Goal: Task Accomplishment & Management: Use online tool/utility

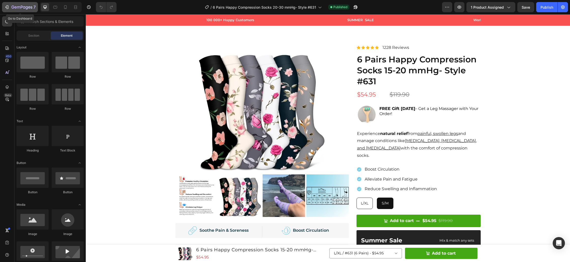
click at [28, 8] on icon "button" at bounding box center [21, 7] width 21 height 4
click at [263, 114] on img at bounding box center [261, 108] width 127 height 127
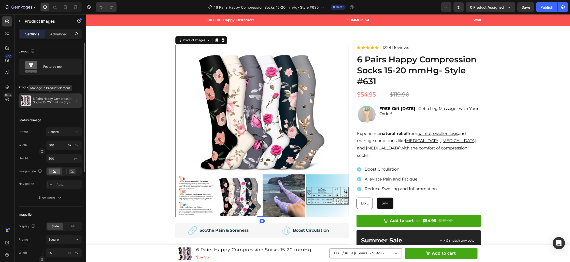
click at [58, 102] on p "6 Pairs Happy Compression Socks 15-20 mmHg- Style #631" at bounding box center [56, 100] width 47 height 7
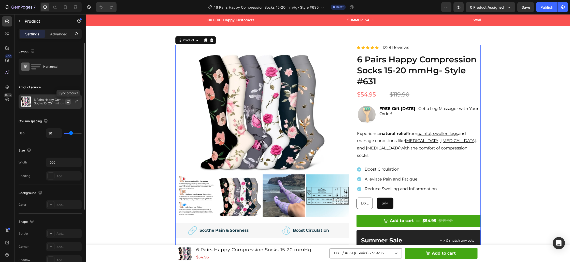
click at [68, 101] on icon "button" at bounding box center [68, 101] width 4 height 4
click at [75, 100] on icon "button" at bounding box center [76, 101] width 4 height 4
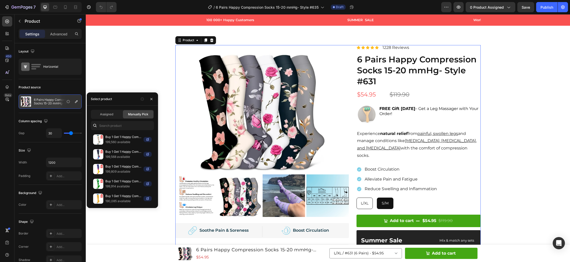
click at [134, 113] on span "Manually Pick" at bounding box center [138, 114] width 20 height 5
click at [124, 125] on input "text" at bounding box center [122, 125] width 63 height 9
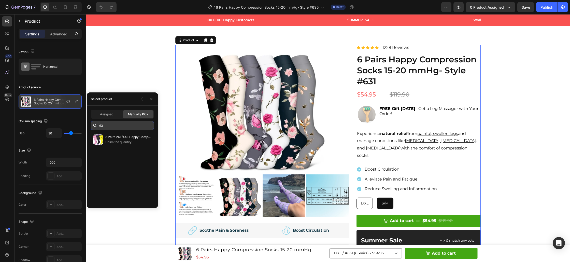
type input "6"
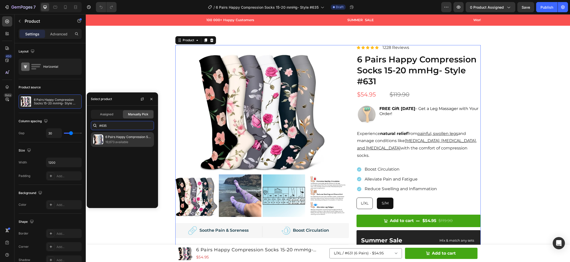
type input "#635"
click at [118, 138] on p "6 Pairs Happy Compression Socks 15-20 mmHg- Style #635" at bounding box center [128, 136] width 46 height 5
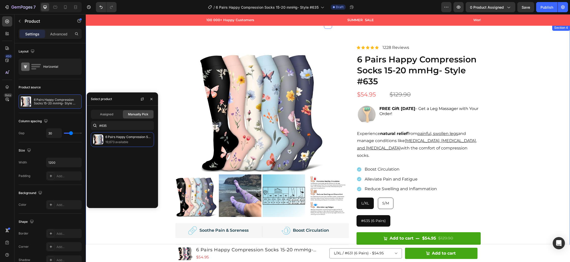
click at [144, 55] on div "Product Images Image Soothe Pain & Soreness Text Block Row Row Image Boost Circ…" at bounding box center [328, 237] width 476 height 385
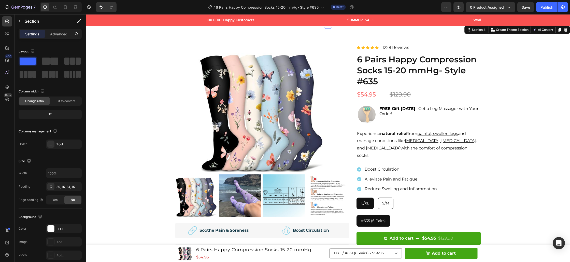
click at [531, 126] on div "Product Images Image Soothe Pain & Soreness Text Block Row Row Image Boost Circ…" at bounding box center [328, 237] width 476 height 385
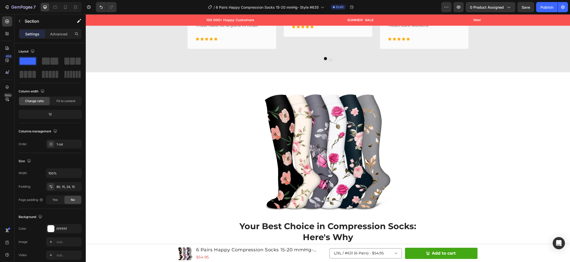
scroll to position [1388, 0]
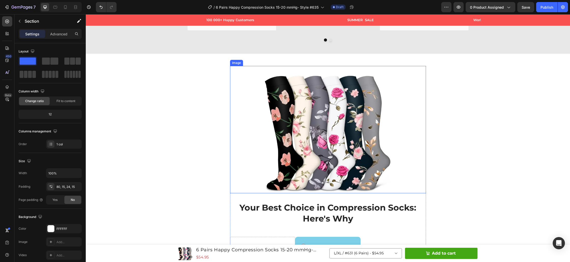
click at [351, 132] on img at bounding box center [327, 129] width 127 height 127
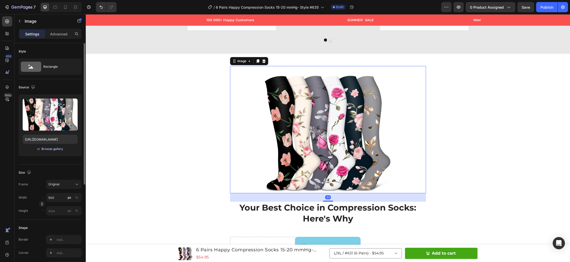
click at [49, 147] on div "Browse gallery" at bounding box center [52, 148] width 22 height 5
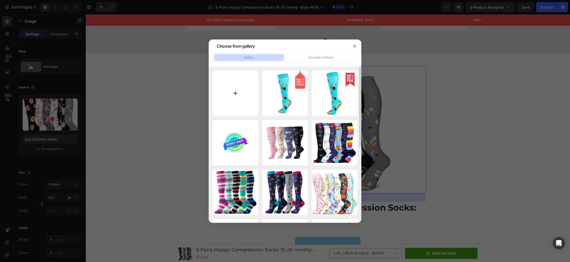
click at [236, 94] on input "file" at bounding box center [236, 93] width 46 height 46
type input "C:\fakepath\Untitled design (61).jpg"
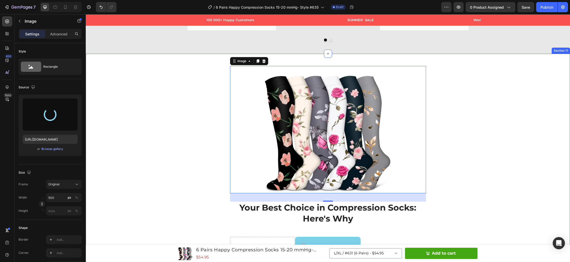
type input "[URL][DOMAIN_NAME]"
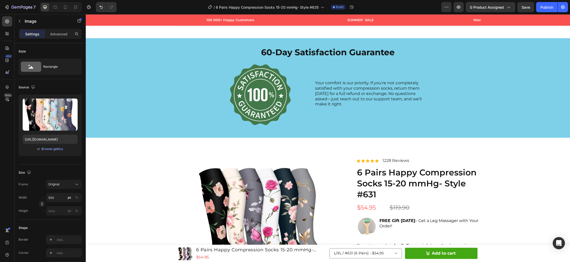
scroll to position [2229, 0]
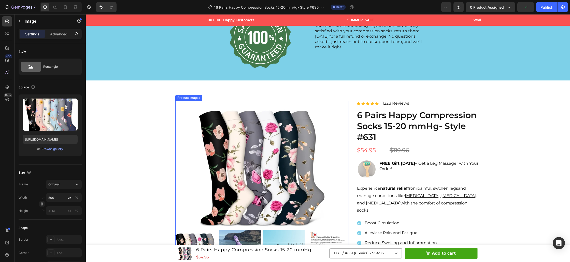
click at [235, 162] on img at bounding box center [261, 164] width 127 height 127
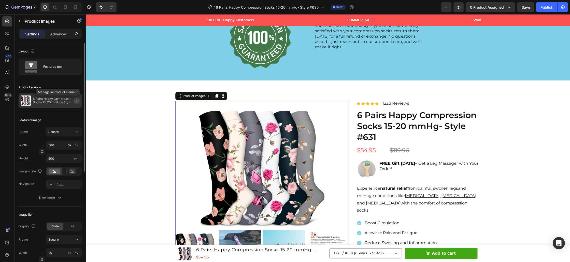
click at [77, 101] on icon "button" at bounding box center [76, 100] width 1 height 2
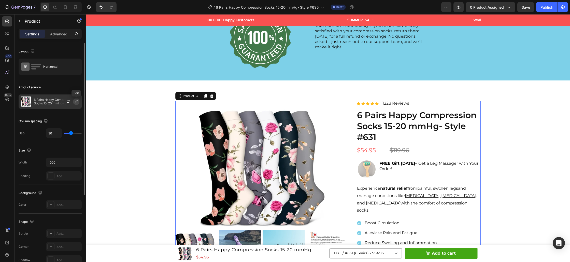
click at [77, 102] on icon "button" at bounding box center [76, 101] width 4 height 4
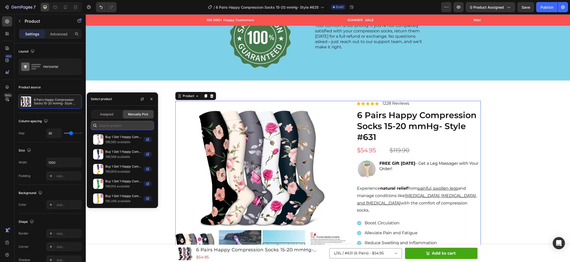
click at [110, 124] on input "text" at bounding box center [122, 125] width 63 height 9
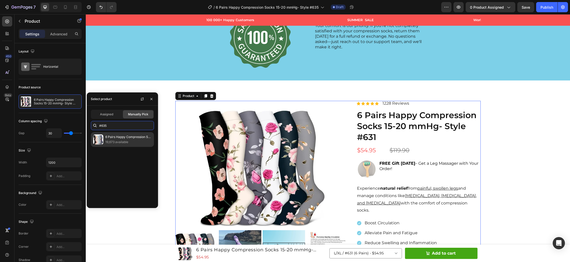
type input "#635"
click at [109, 138] on p "6 Pairs Happy Compression Socks 15-20 mmHg- Style #635" at bounding box center [128, 136] width 46 height 5
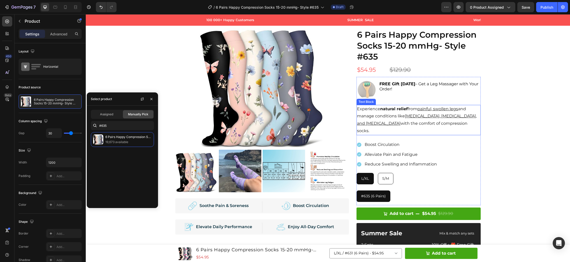
scroll to position [0, 0]
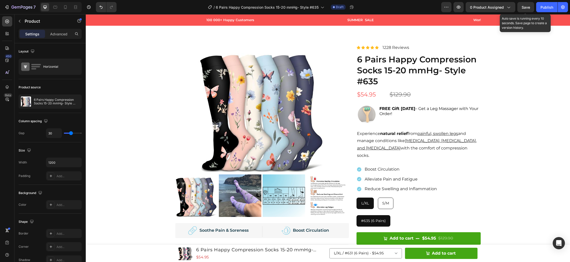
drag, startPoint x: 527, startPoint y: 9, endPoint x: 525, endPoint y: 13, distance: 3.9
click at [527, 9] on div "Save" at bounding box center [525, 7] width 8 height 5
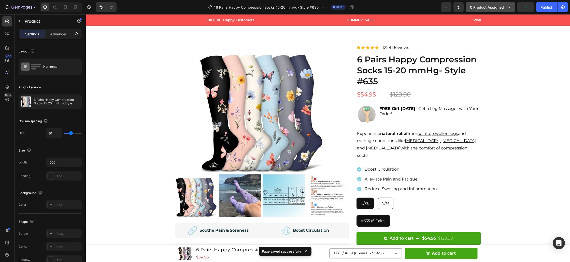
click at [487, 5] on span "0 product assigned" at bounding box center [487, 7] width 34 height 5
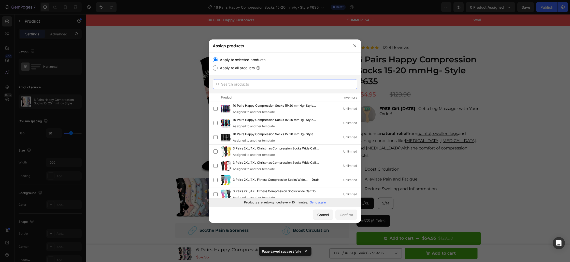
click at [238, 84] on input "text" at bounding box center [285, 84] width 144 height 10
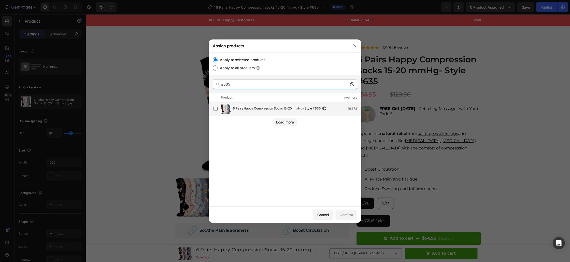
type input "#635"
click at [238, 110] on span "6 Pairs Happy Compression Socks 15-20 mmHg- Style #635" at bounding box center [277, 109] width 88 height 6
click at [347, 215] on div "Confirm" at bounding box center [345, 214] width 13 height 5
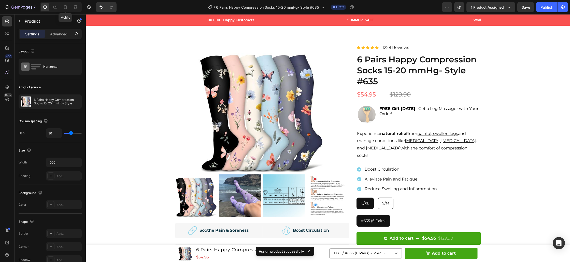
drag, startPoint x: 67, startPoint y: 8, endPoint x: 71, endPoint y: 11, distance: 4.9
click at [67, 8] on icon at bounding box center [65, 7] width 5 height 5
type input "0"
type input "100%"
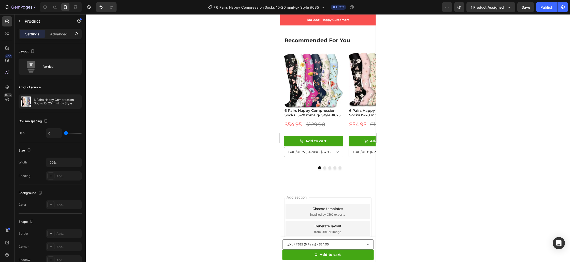
scroll to position [3583, 0]
click at [546, 7] on div "Publish" at bounding box center [546, 7] width 13 height 5
